Goal: Complete application form: Complete application form

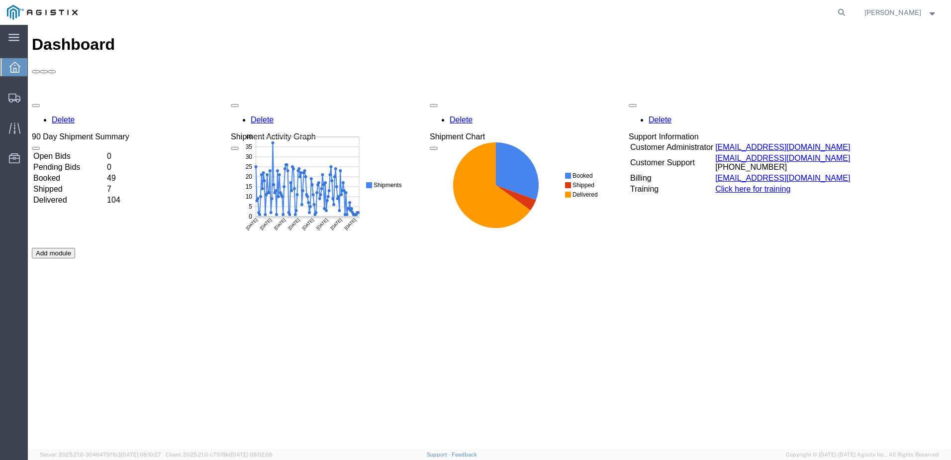
click at [850, 12] on agx-global-search at bounding box center [691, 12] width 318 height 25
click at [849, 11] on icon at bounding box center [842, 12] width 14 height 14
click at [732, 13] on input "search" at bounding box center [683, 12] width 303 height 24
paste input "57096530"
type input "57096530"
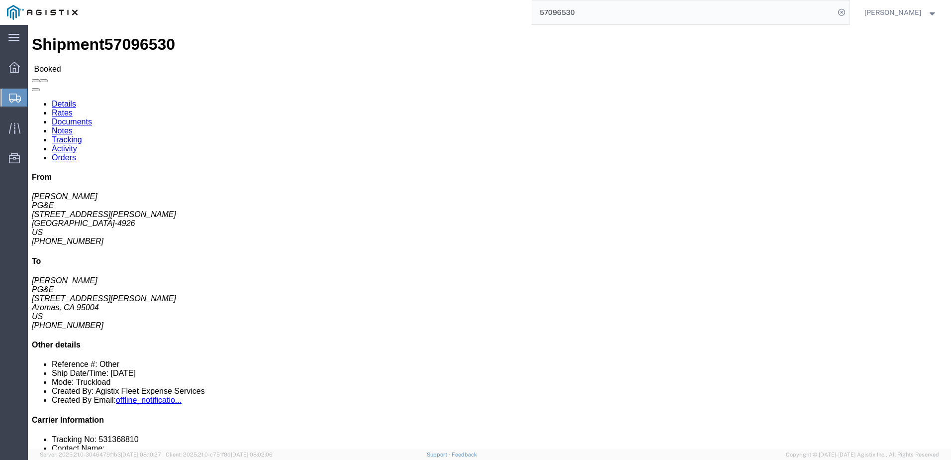
click span
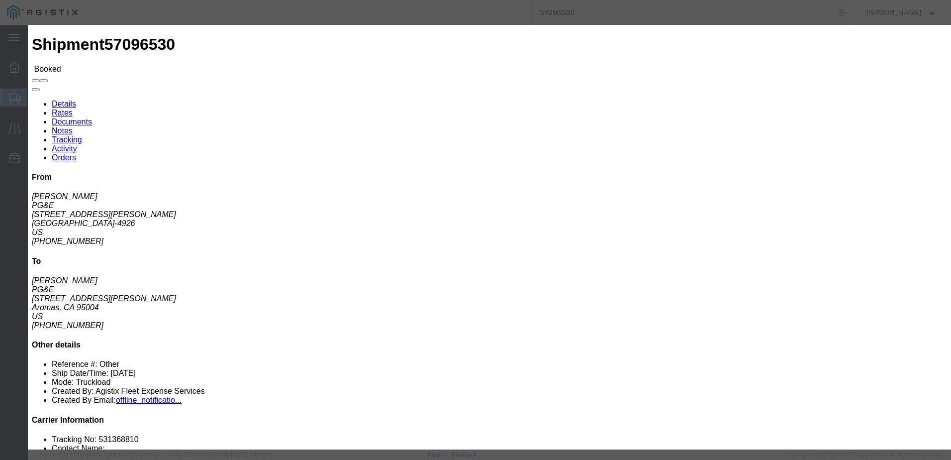
click input "text"
type input "ksmith@epplerinc.com"
click label "PGE Fleet Bill Of Lading"
click input "PGE Fleet Bill Of Lading"
checkbox input "true"
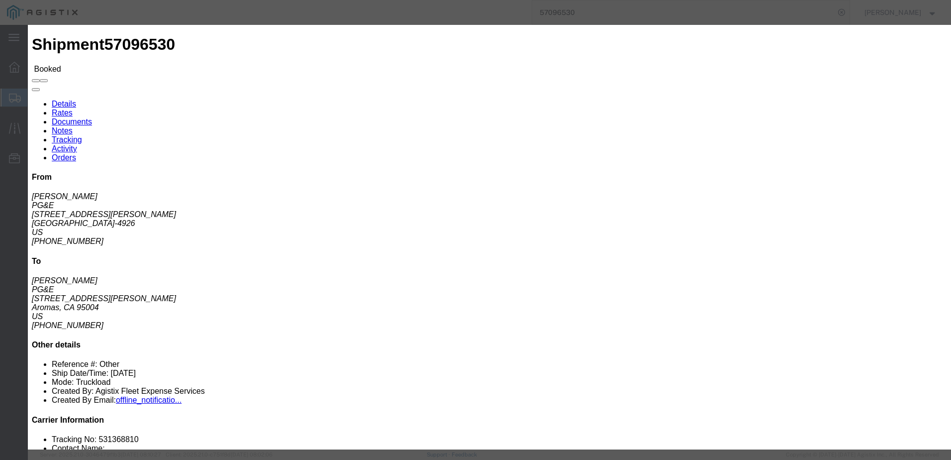
click button "Send"
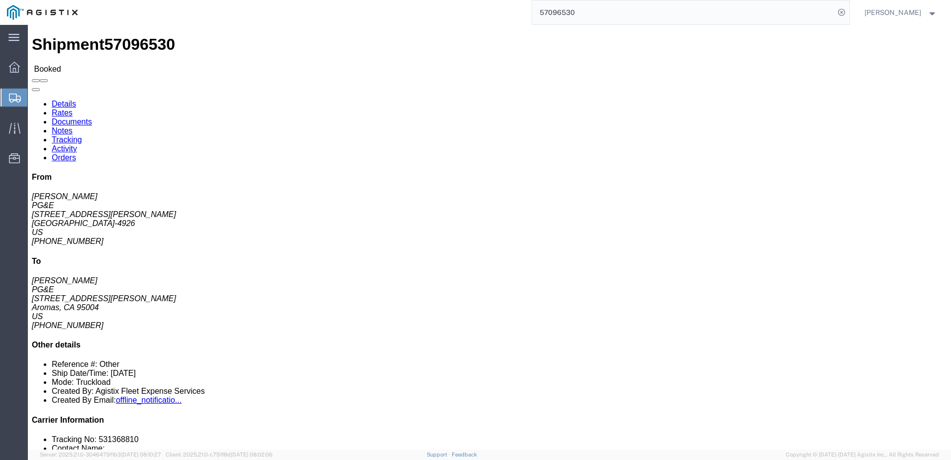
click span
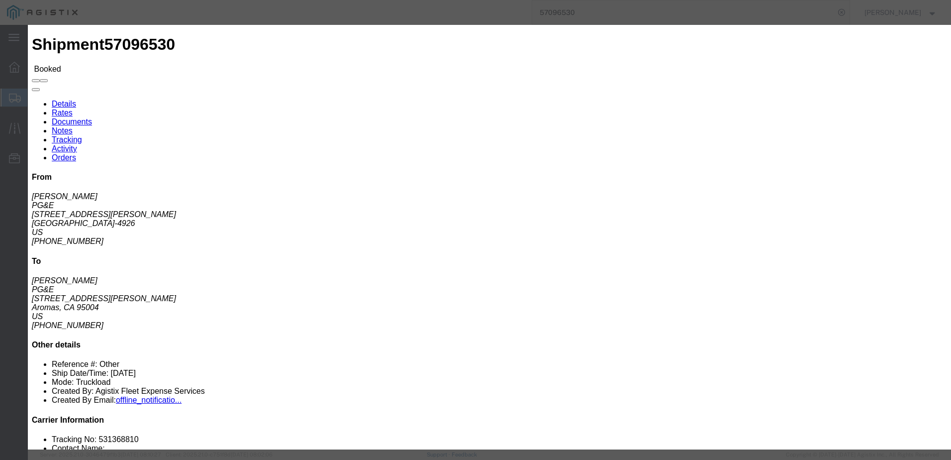
click icon "button"
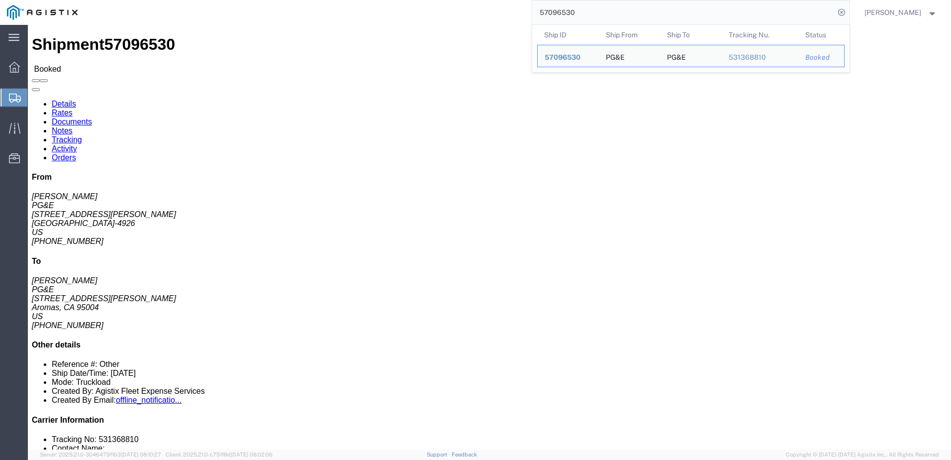
drag, startPoint x: 620, startPoint y: 12, endPoint x: 545, endPoint y: 8, distance: 75.2
click at [545, 8] on div "57096530 Ship ID Ship From Ship To Tracking Nu. Status Ship ID 57096530 Ship Fr…" at bounding box center [467, 12] width 765 height 25
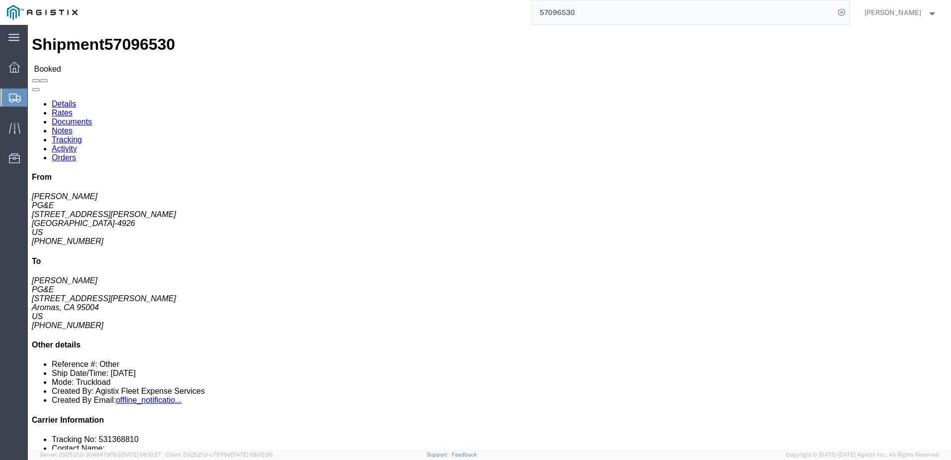
paste input "30925543"
click link "Documents"
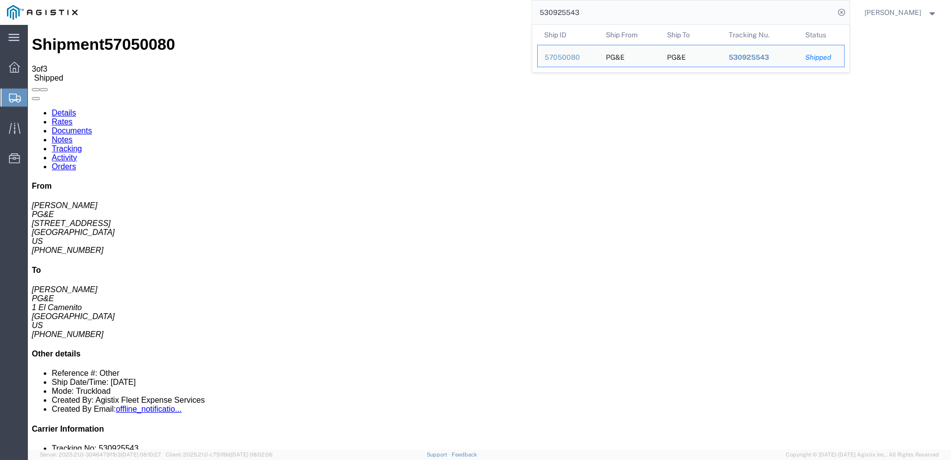
drag, startPoint x: 613, startPoint y: 7, endPoint x: 542, endPoint y: 6, distance: 70.7
click at [542, 6] on div "530925543 Ship ID Ship From Ship To Tracking Nu. Status Ship ID 57050080 Ship F…" at bounding box center [467, 12] width 765 height 25
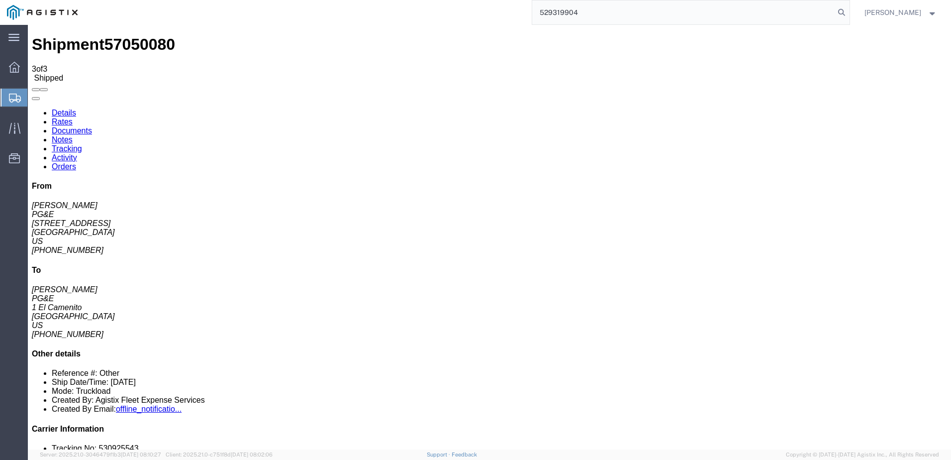
type input "529319904"
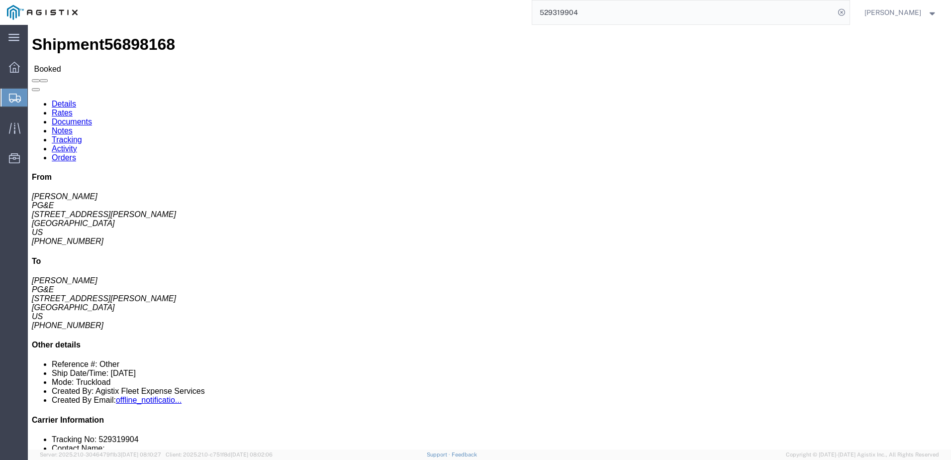
click span
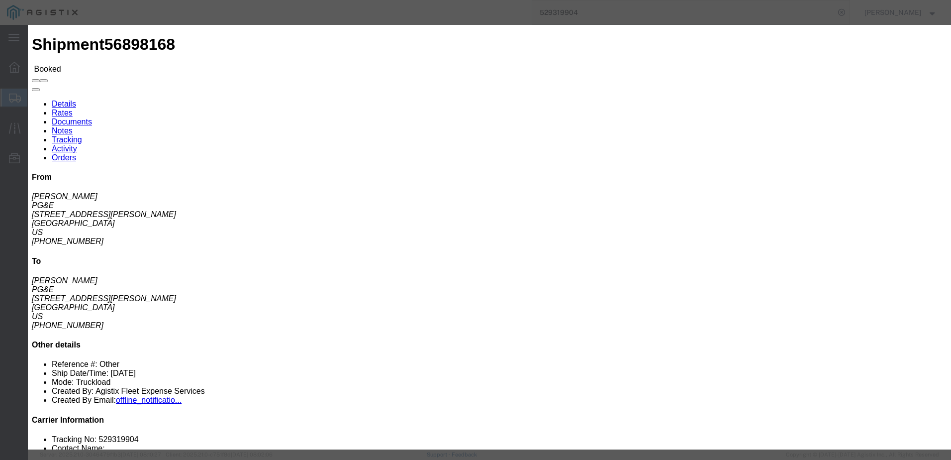
click input "text"
type input "asequeira@epplerinc.com"
click label "PGE Fleet Bill Of Lading"
click input "PGE Fleet Bill Of Lading"
checkbox input "true"
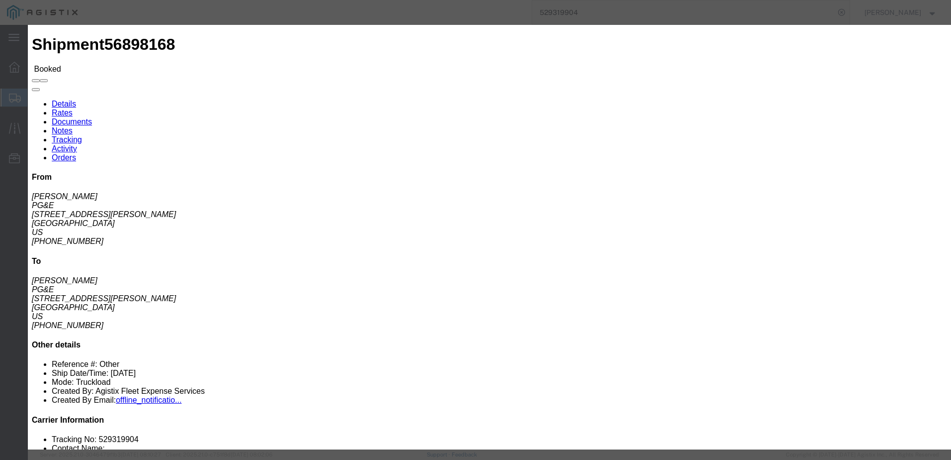
click button "Send"
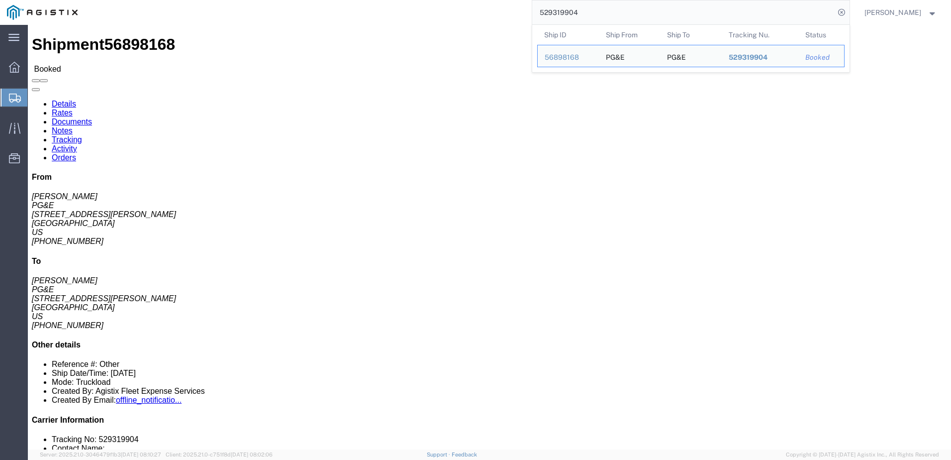
drag, startPoint x: 617, startPoint y: 14, endPoint x: 557, endPoint y: 12, distance: 59.7
click at [557, 12] on input "529319904" at bounding box center [683, 12] width 303 height 24
paste input "30375402"
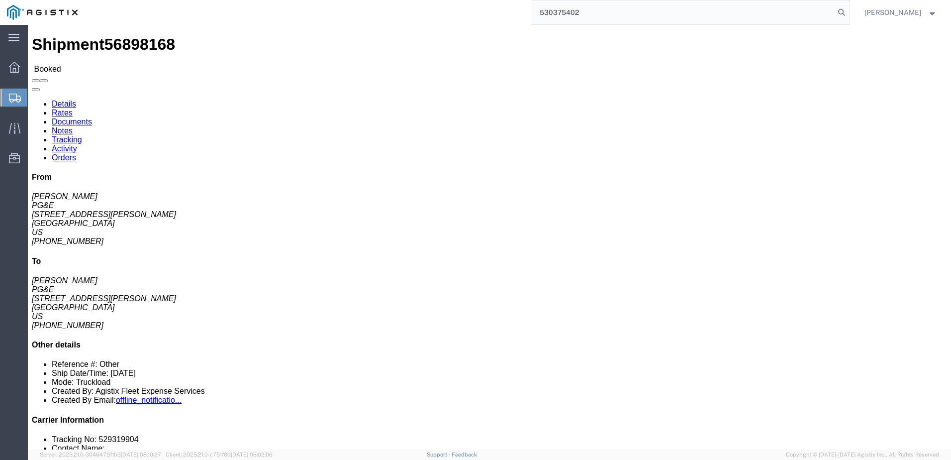
type input "530375402"
click span
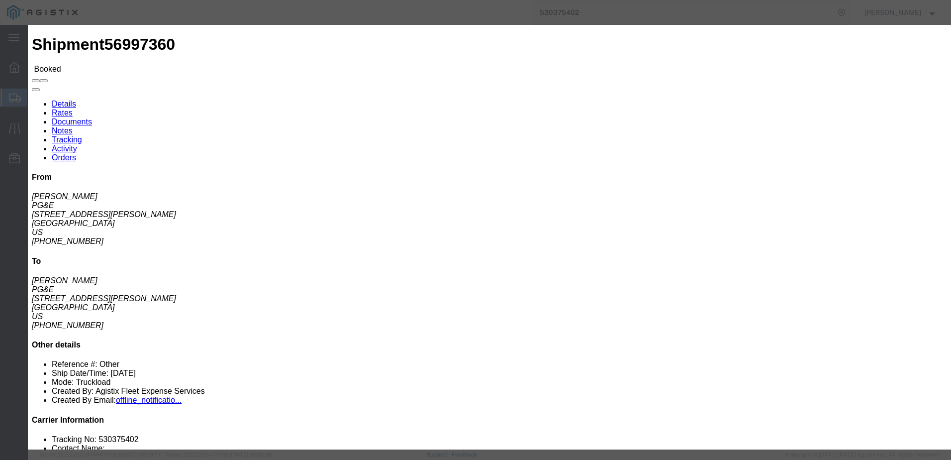
click input "text"
type input "asequeira@epplerinc.com"
click label "PGE Fleet Bill Of Lading"
click input "PGE Fleet Bill Of Lading"
checkbox input "true"
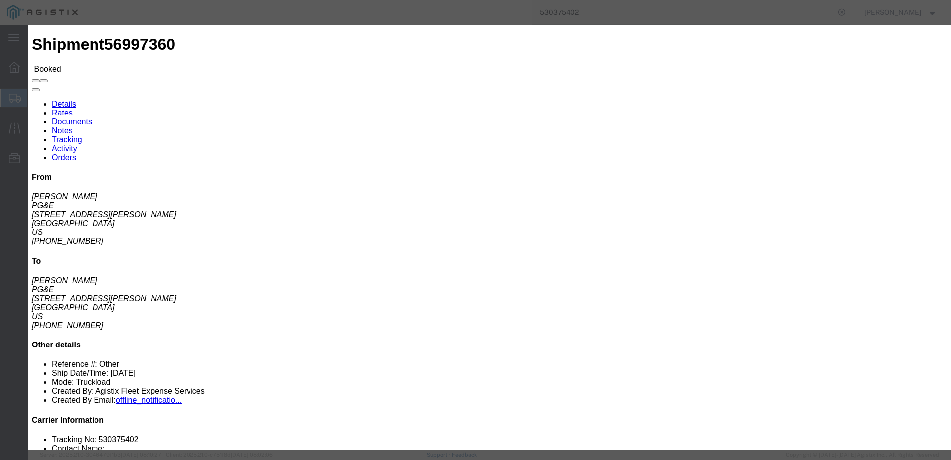
click button "Send"
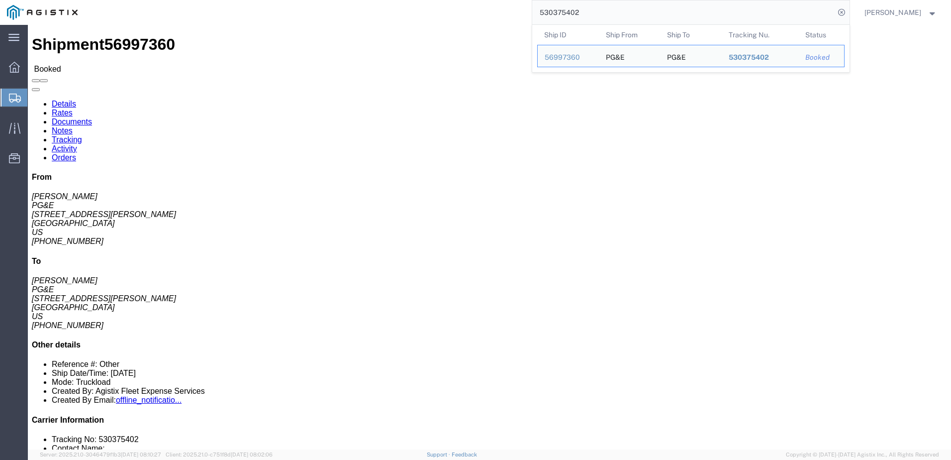
drag, startPoint x: 615, startPoint y: 15, endPoint x: 556, endPoint y: 15, distance: 59.2
click at [556, 15] on input "530375402" at bounding box center [683, 12] width 303 height 24
paste input "1387910"
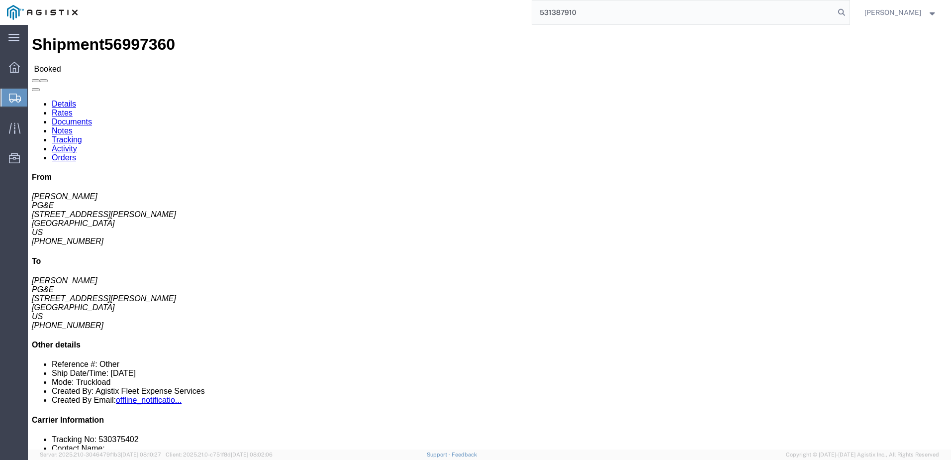
type input "531387910"
click span
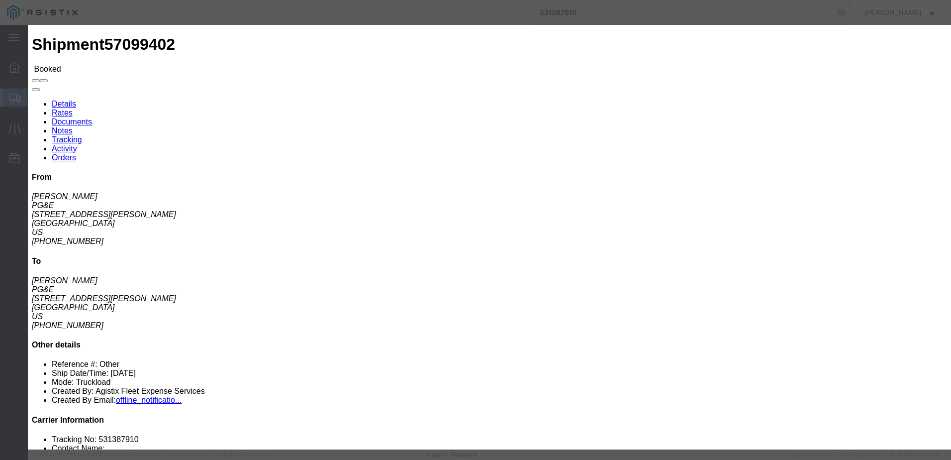
click input "text"
type input "asequeira@epplerinc.com"
click input "Send a copy to my email."
drag, startPoint x: 313, startPoint y: 101, endPoint x: 317, endPoint y: 110, distance: 10.9
click input "Send a copy to my email."
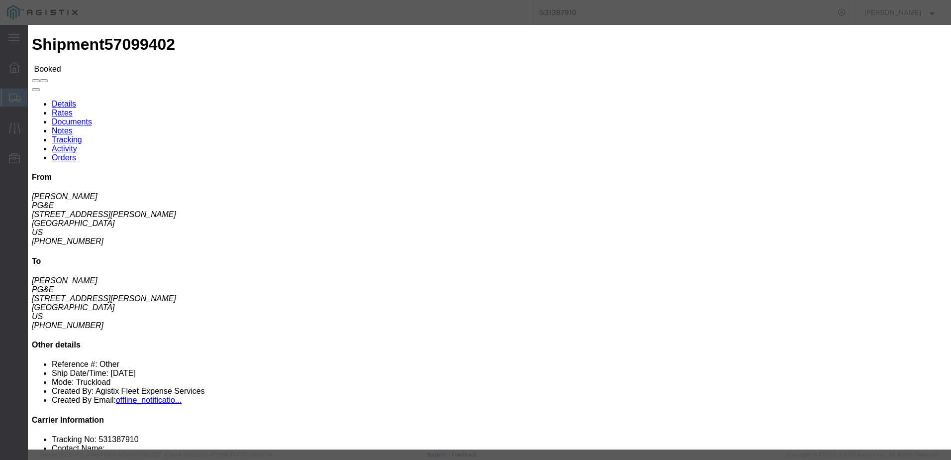
checkbox input "false"
click input "PGE Fleet Bill Of Lading"
checkbox input "true"
click button "Send"
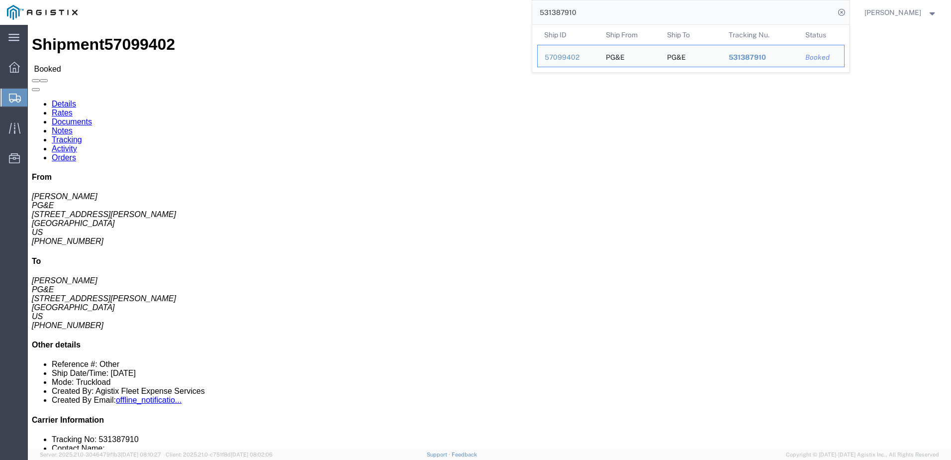
drag, startPoint x: 609, startPoint y: 14, endPoint x: 560, endPoint y: 12, distance: 48.8
click at [560, 12] on input "531387910" at bounding box center [683, 12] width 303 height 24
paste input "6898101"
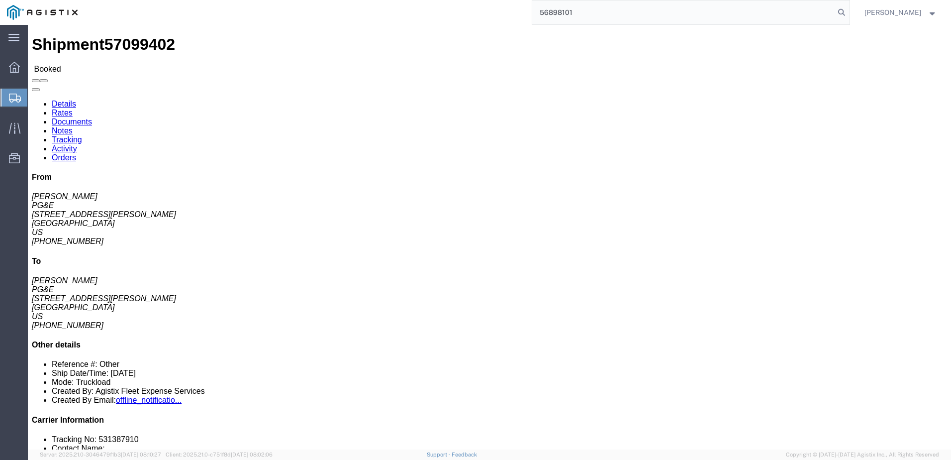
type input "56898101"
click span
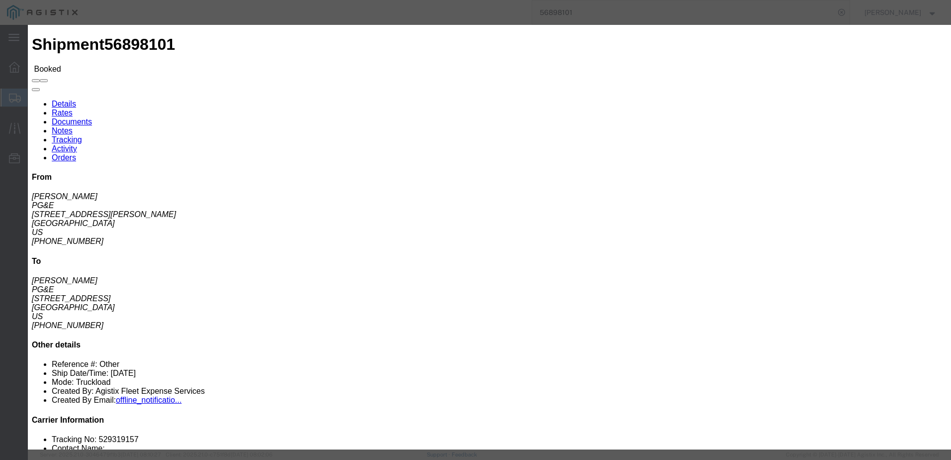
click input "text"
type input "jrb.325@live.com"
click input "PGE Fleet Bill Of Lading"
checkbox input "true"
click button "Send"
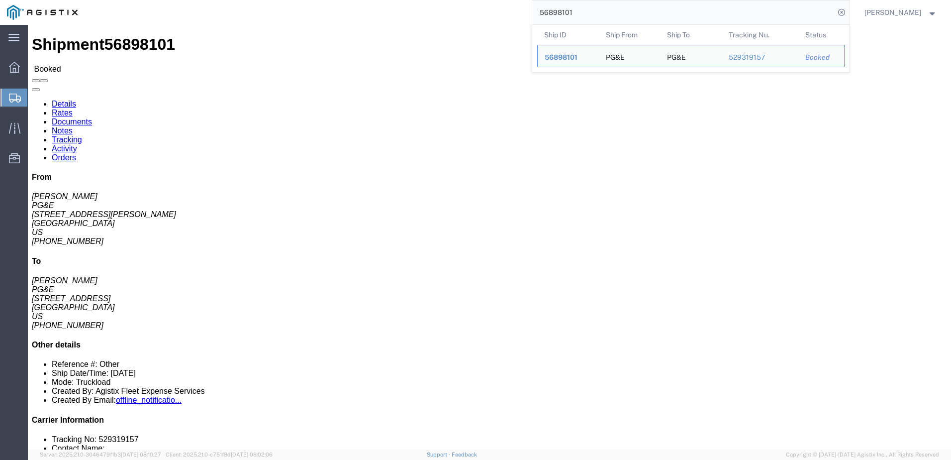
drag, startPoint x: 610, startPoint y: 15, endPoint x: 559, endPoint y: 11, distance: 50.9
click at [559, 11] on input "56898101" at bounding box center [683, 12] width 303 height 24
paste input "997383"
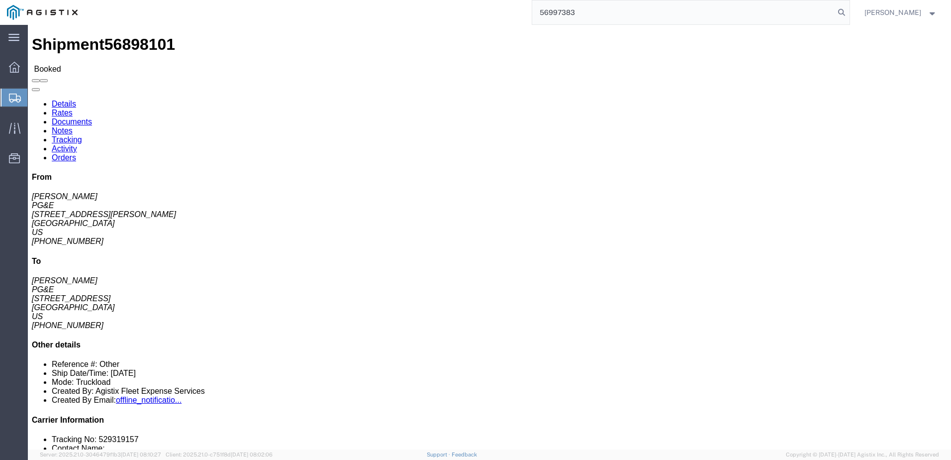
type input "56997383"
click span
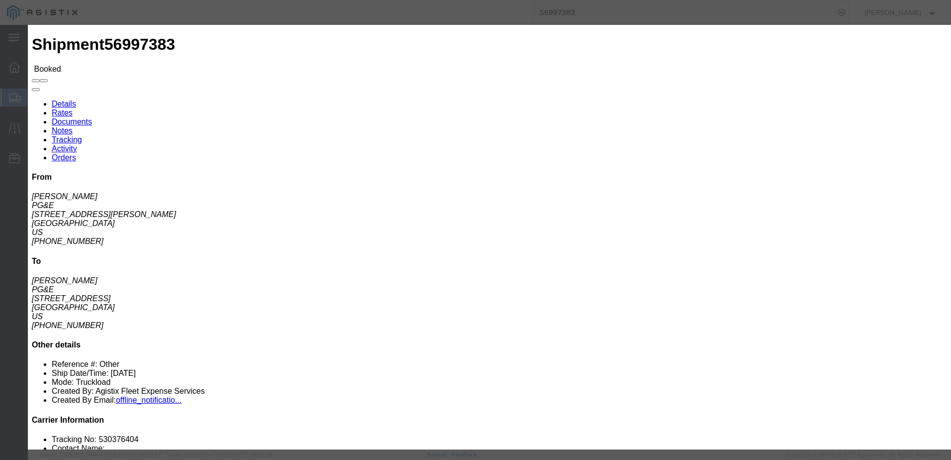
click input "text"
type input "jrb.325@live.com"
click input "PGE Fleet Bill Of Lading"
checkbox input "true"
click button "Send"
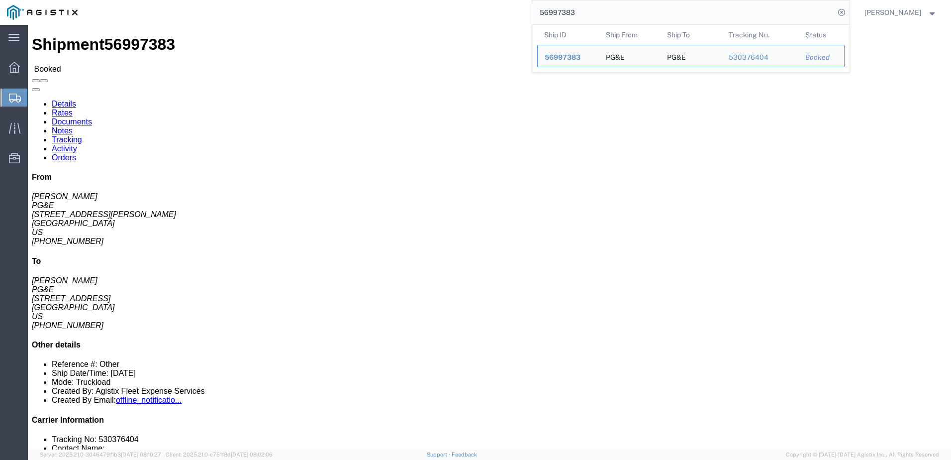
drag, startPoint x: 611, startPoint y: 10, endPoint x: 551, endPoint y: 10, distance: 59.7
click at [551, 10] on div "56997383 Ship ID Ship From Ship To Tracking Nu. Status Ship ID 56997383 Ship Fr…" at bounding box center [467, 12] width 765 height 25
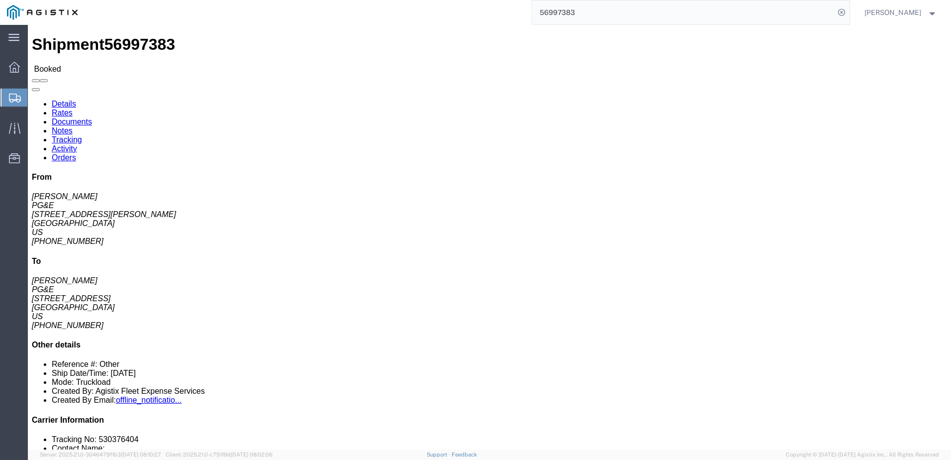
paste input "31079204"
type input "531079204"
click span
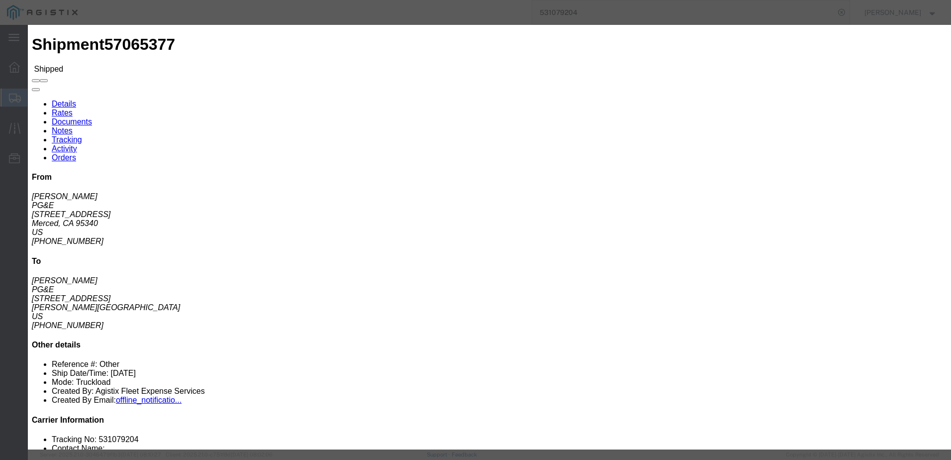
click input "text"
type input "asequeira@epplerinc.com"
click input "PGE Fleet Bill Of Lading"
checkbox input "true"
click input "Send a copy to my email."
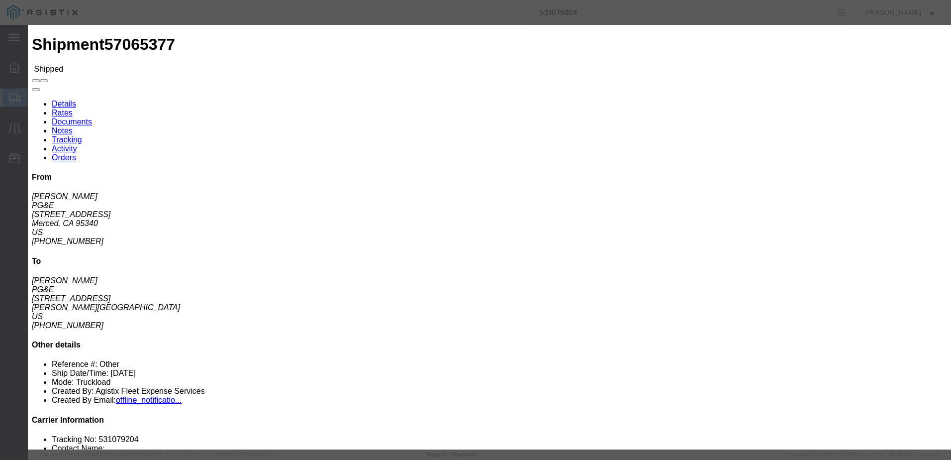
checkbox input "true"
click button "Send"
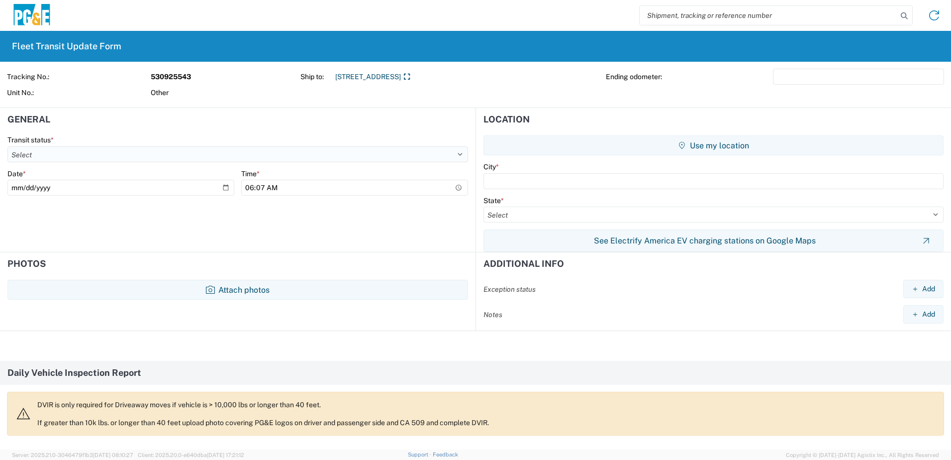
click at [87, 155] on select "Select Delivered Picked Up" at bounding box center [237, 154] width 461 height 16
select select "DELIVRED"
click at [7, 146] on select "Select Delivered Picked Up" at bounding box center [237, 154] width 461 height 16
click at [167, 195] on agx-form-control-wrapper-v2 "Date * [DATE]" at bounding box center [120, 186] width 227 height 34
click at [168, 190] on input "[DATE]" at bounding box center [120, 188] width 227 height 16
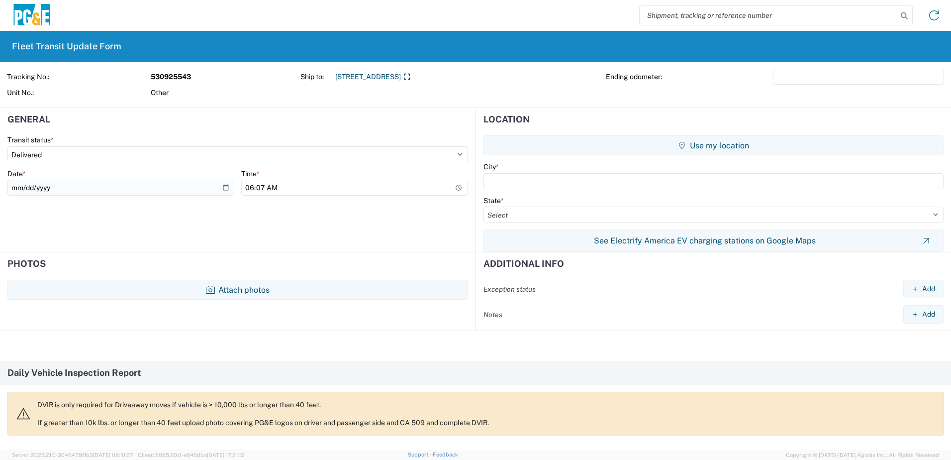
click at [222, 190] on input "[DATE]" at bounding box center [120, 188] width 227 height 16
type input "[DATE]"
click at [294, 190] on input "06:07" at bounding box center [354, 188] width 227 height 16
type input "10:47"
click at [525, 183] on input "text" at bounding box center [714, 181] width 460 height 16
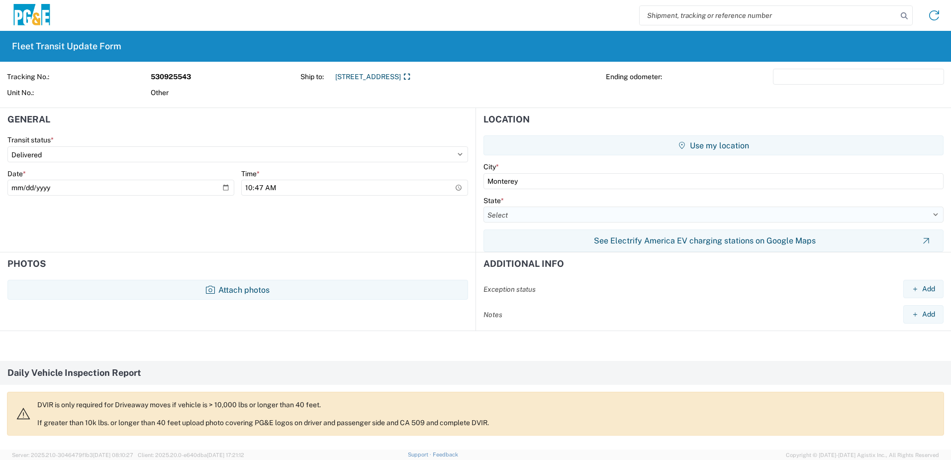
type input "Monterey"
click at [528, 220] on select "Select [US_STATE] [US_STATE] [US_STATE] [US_STATE] Armed Forces Americas Armed …" at bounding box center [714, 215] width 460 height 16
select select "CA"
click at [484, 207] on select "Select [US_STATE] [US_STATE] [US_STATE] [US_STATE] Armed Forces Americas Armed …" at bounding box center [714, 215] width 460 height 16
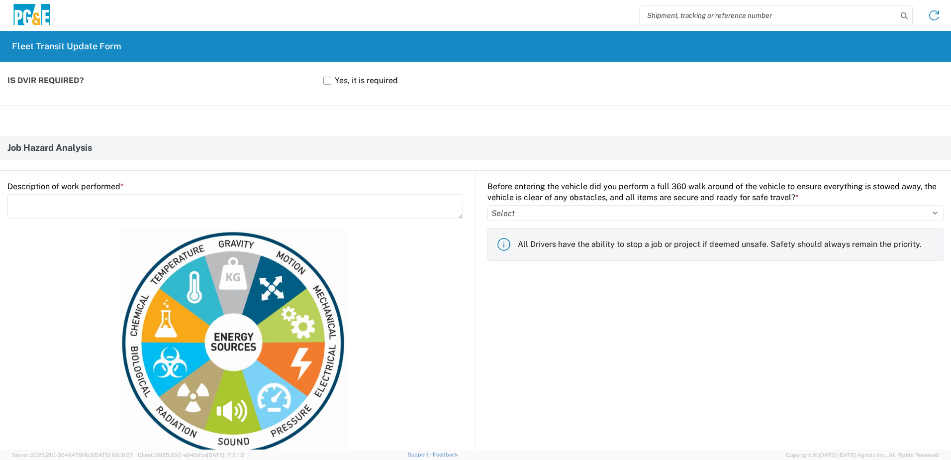
scroll to position [398, 0]
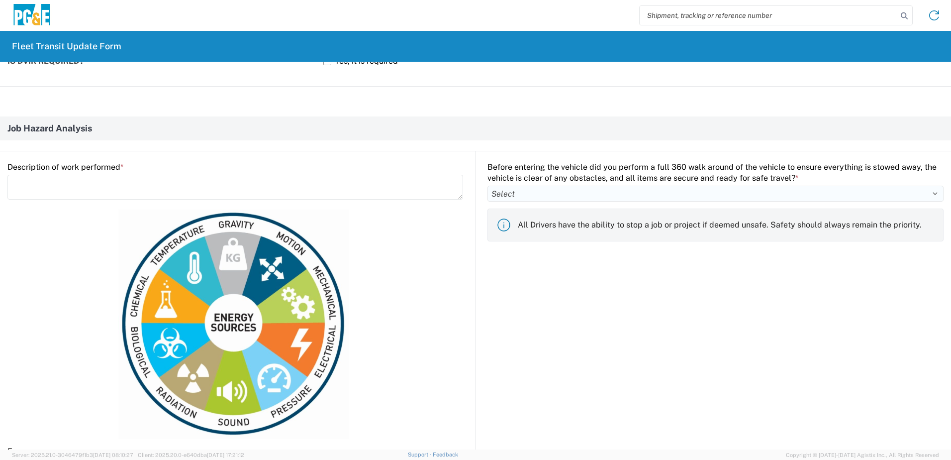
click at [517, 194] on select "Select Yes No" at bounding box center [716, 194] width 456 height 16
select select "yes"
click at [488, 186] on select "Select Yes No" at bounding box center [716, 194] width 456 height 16
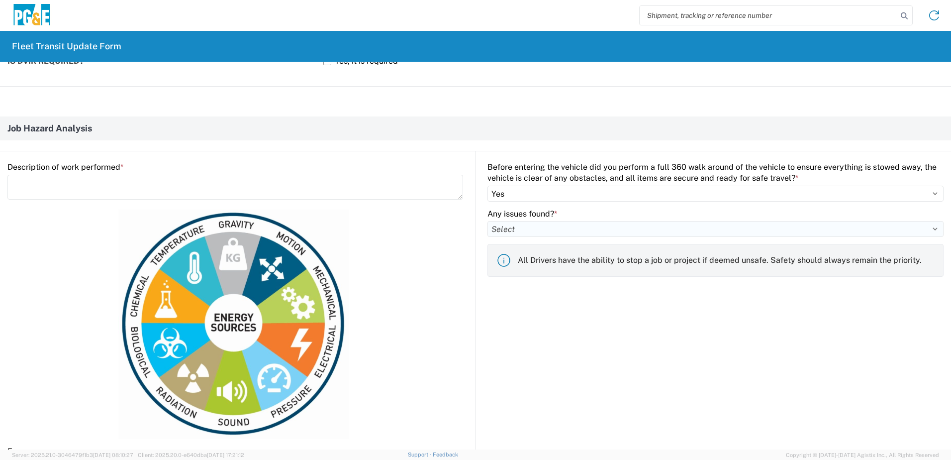
click at [507, 226] on select "Select Yes No" at bounding box center [716, 229] width 456 height 16
select select "no"
click at [488, 221] on select "Select Yes No" at bounding box center [716, 229] width 456 height 16
click at [151, 184] on textarea at bounding box center [235, 187] width 456 height 25
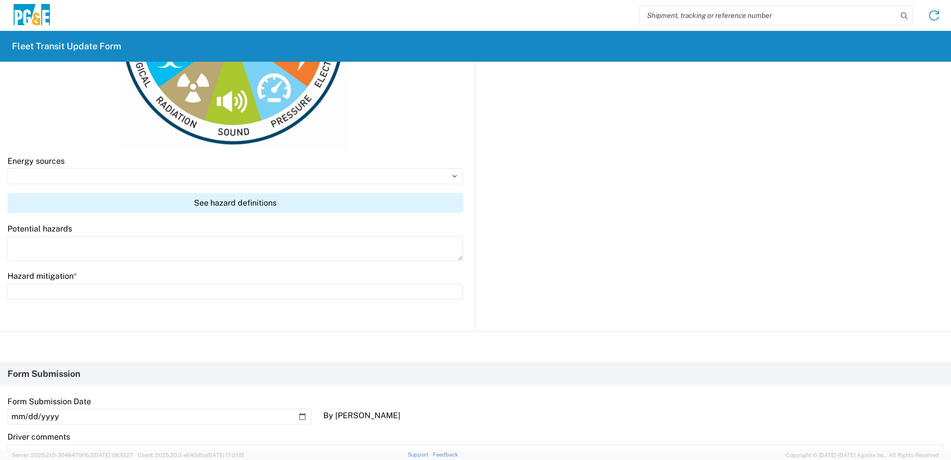
scroll to position [697, 0]
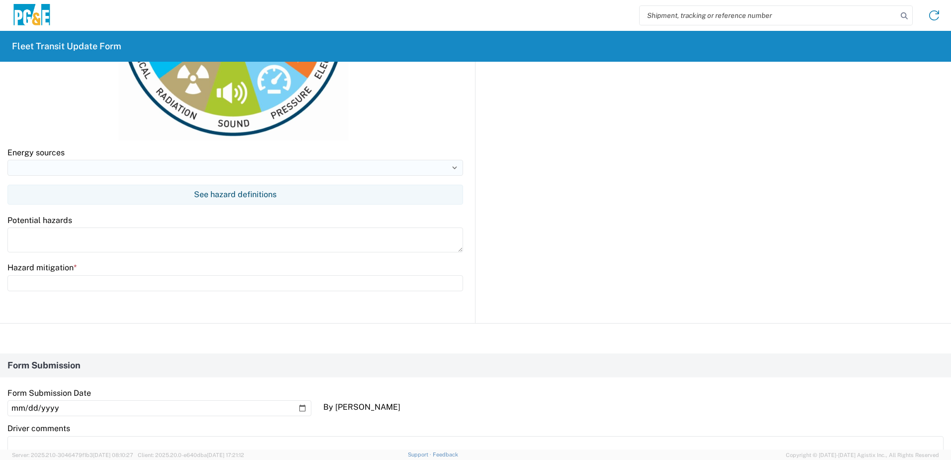
type textarea "Vacuum pole hole"
click at [55, 173] on input at bounding box center [235, 168] width 456 height 16
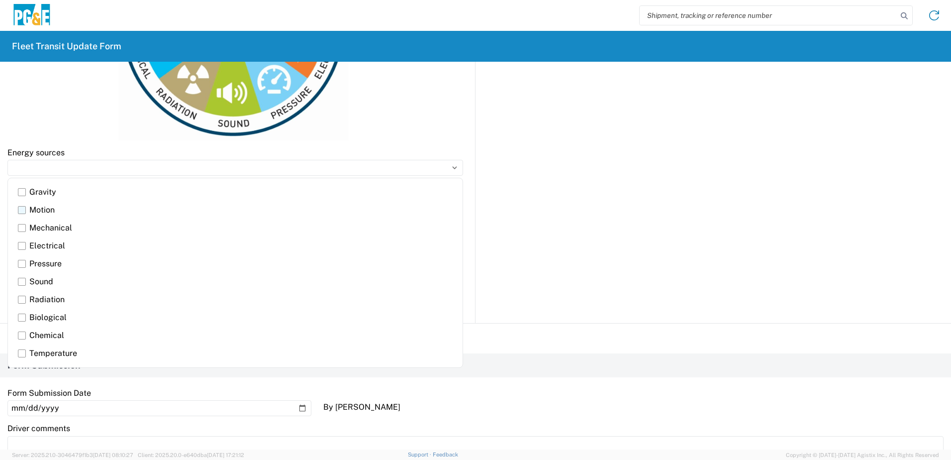
click at [26, 213] on label "Motion" at bounding box center [235, 210] width 435 height 18
click at [0, 0] on input "Motion" at bounding box center [0, 0] width 0 height 0
click at [20, 282] on label "Sound" at bounding box center [235, 282] width 435 height 18
click at [0, 0] on input "Sound" at bounding box center [0, 0] width 0 height 0
type input "Motion, Sound"
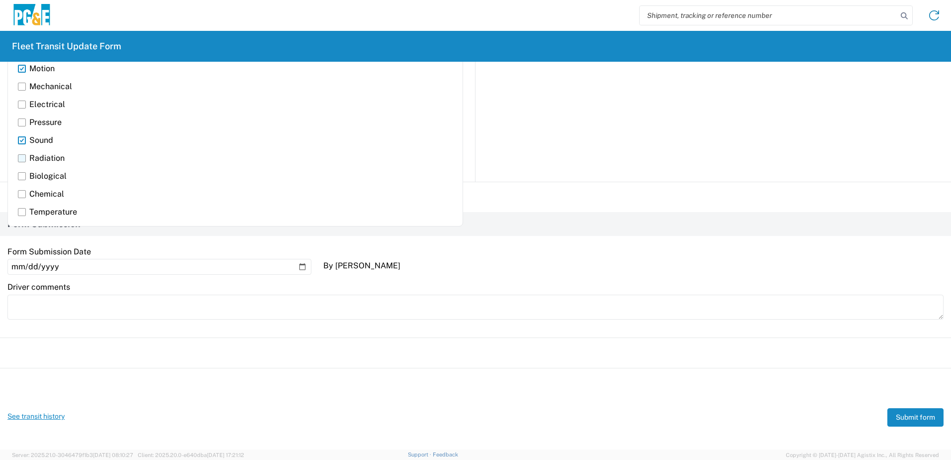
scroll to position [842, 0]
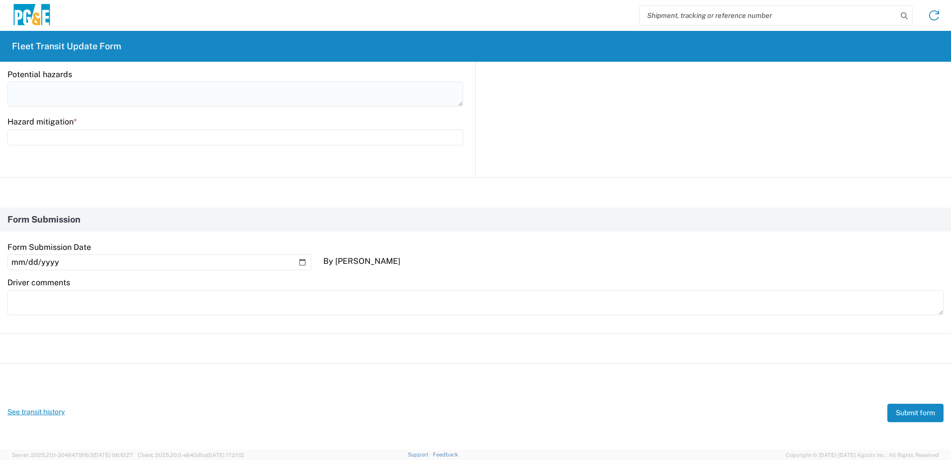
click at [58, 94] on textarea at bounding box center [235, 94] width 456 height 25
type textarea "Loud Noise & Moving Parts"
click at [51, 133] on input "text" at bounding box center [235, 137] width 456 height 16
type input "Wear PPE specifically eye/ear protection & stay out of the way of the wand and …"
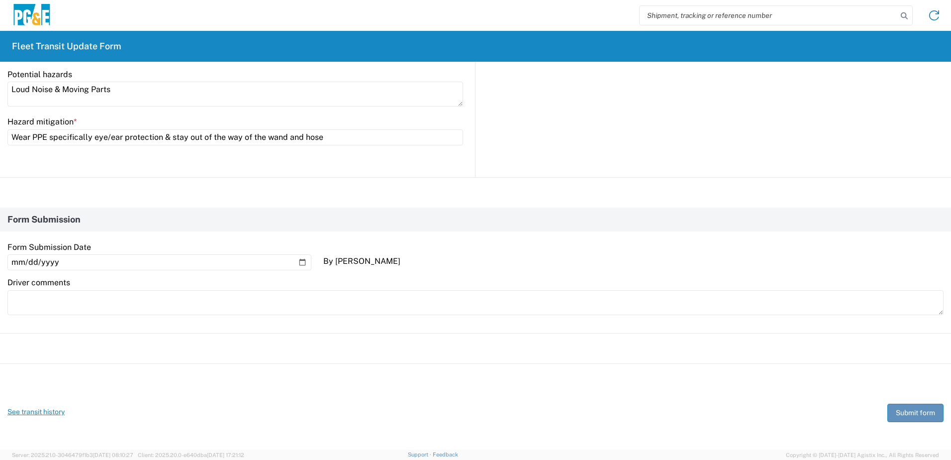
click at [891, 414] on button "Submit form" at bounding box center [916, 413] width 56 height 18
click at [902, 414] on button "Submit form" at bounding box center [916, 413] width 56 height 18
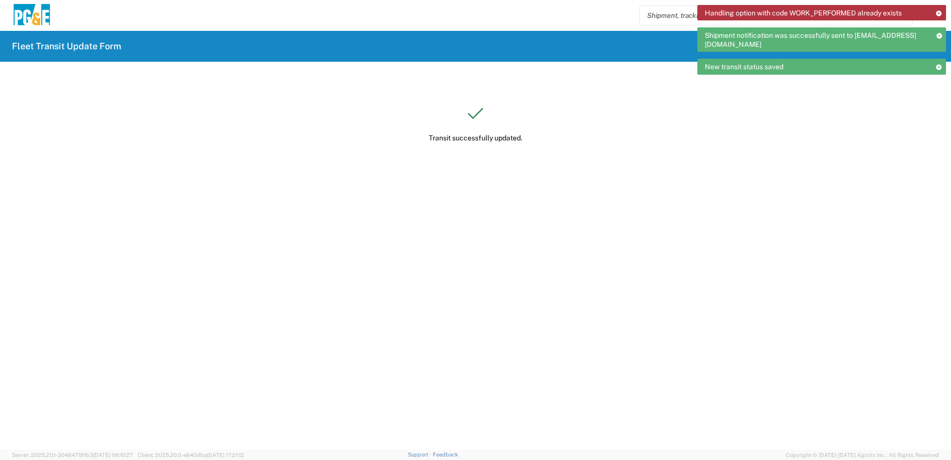
scroll to position [0, 0]
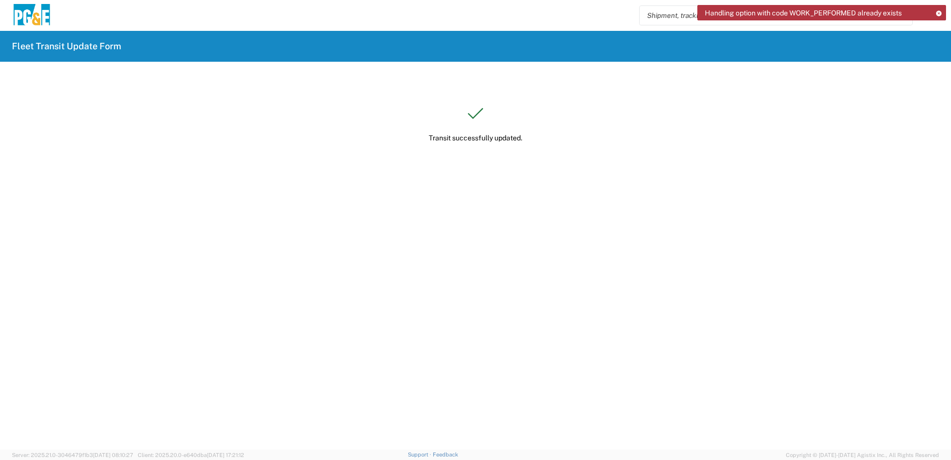
click at [718, 264] on agx-forms-host "Handling option with code WORK_PERFORMED already exists Fleet Transit Update Fo…" at bounding box center [475, 230] width 951 height 460
